Goal: Communication & Community: Connect with others

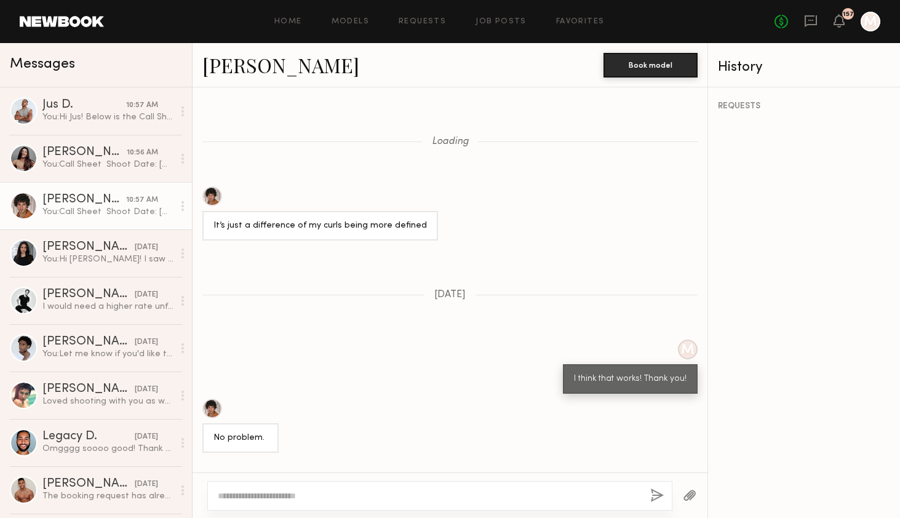
scroll to position [2065, 0]
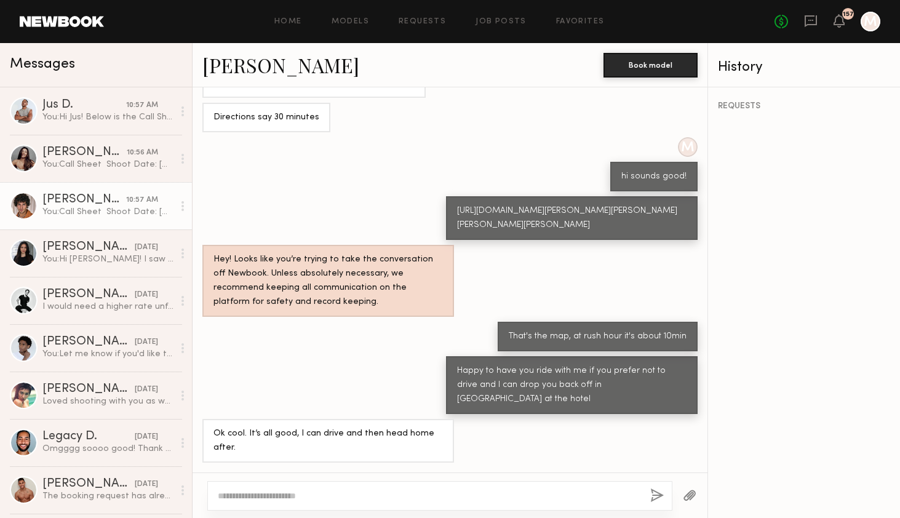
click at [259, 503] on div at bounding box center [439, 496] width 465 height 30
click at [259, 489] on div at bounding box center [439, 496] width 465 height 30
click at [247, 494] on textarea at bounding box center [429, 496] width 423 height 12
type textarea "**********"
click at [655, 502] on button "button" at bounding box center [658, 496] width 14 height 15
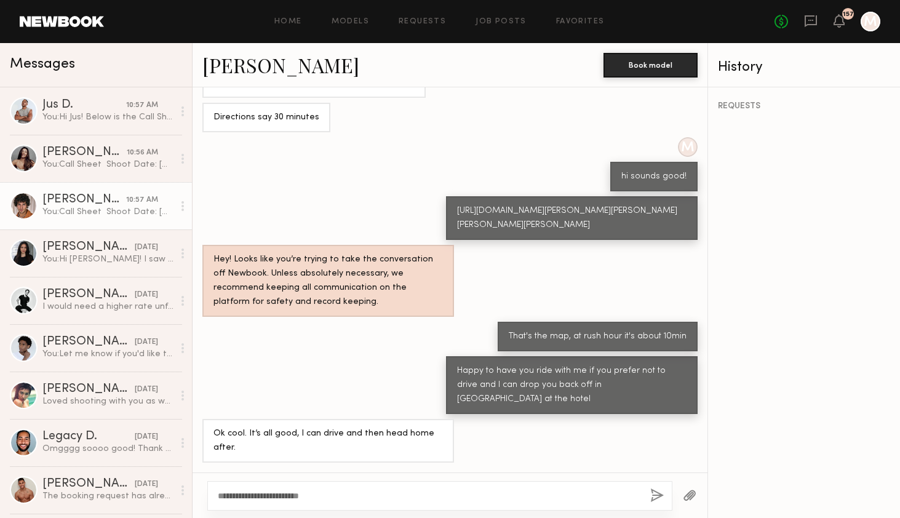
scroll to position [2124, 0]
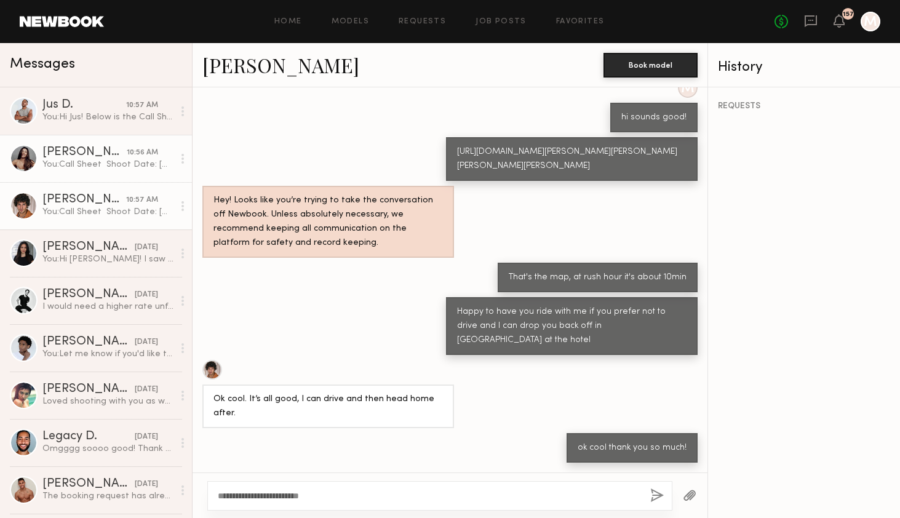
click at [105, 150] on div "[PERSON_NAME]" at bounding box center [84, 152] width 84 height 12
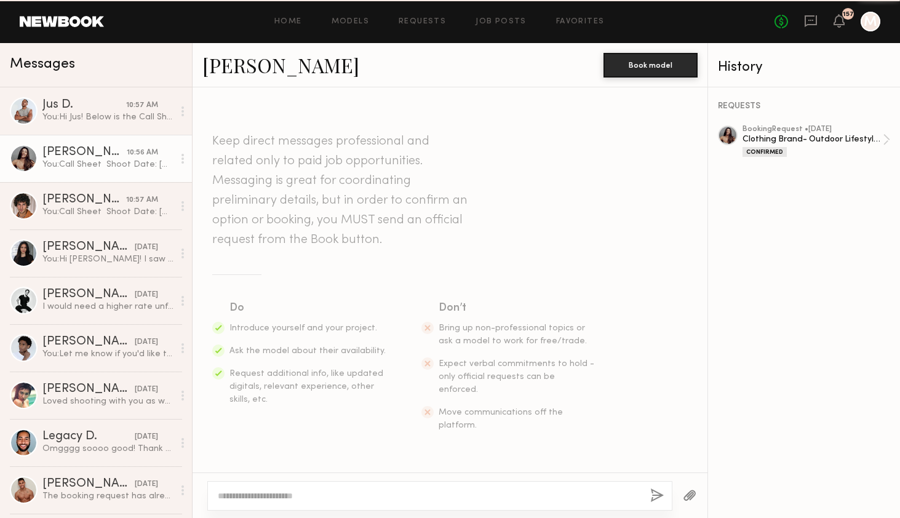
scroll to position [2368, 0]
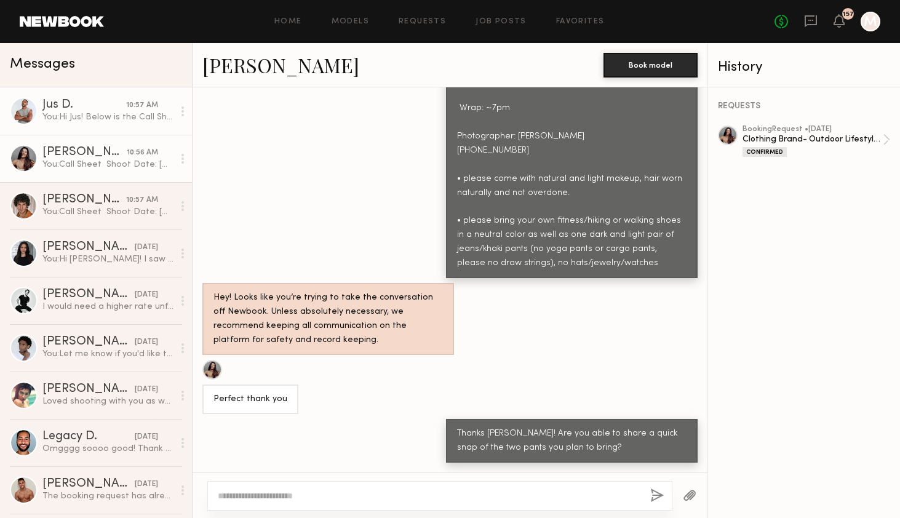
click at [105, 100] on div "Jus D." at bounding box center [84, 105] width 84 height 12
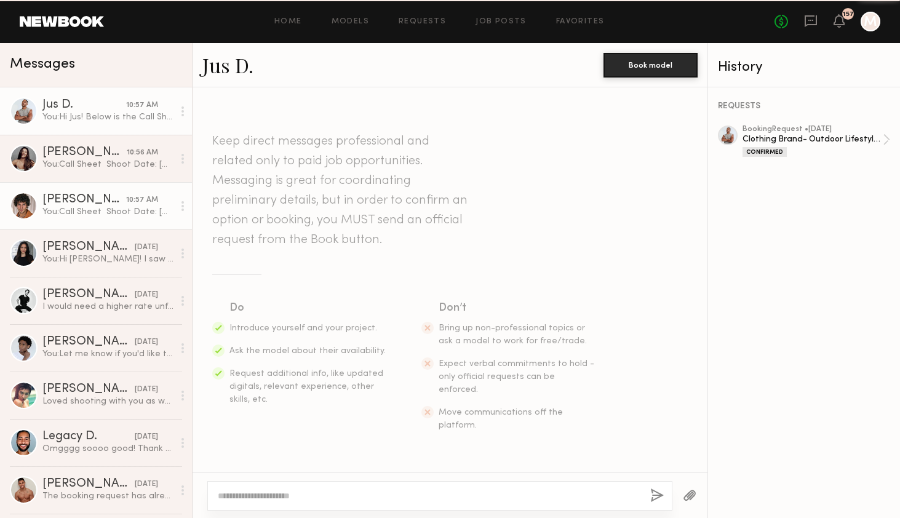
scroll to position [2360, 0]
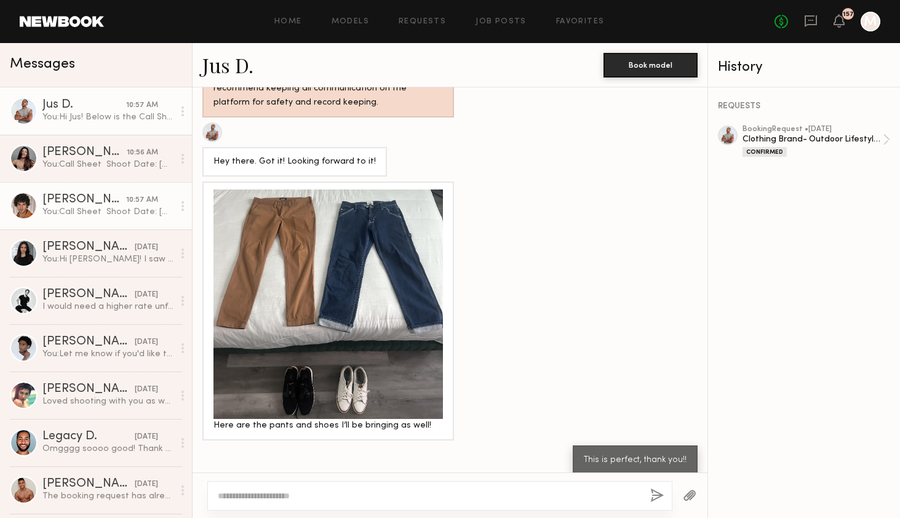
click at [89, 197] on div "[PERSON_NAME]" at bounding box center [84, 200] width 84 height 12
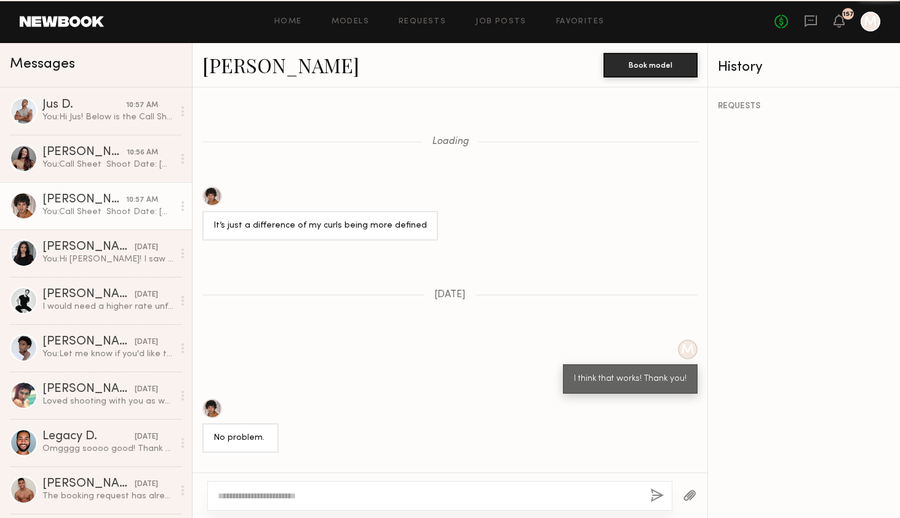
scroll to position [2124, 0]
